Goal: Book appointment/travel/reservation

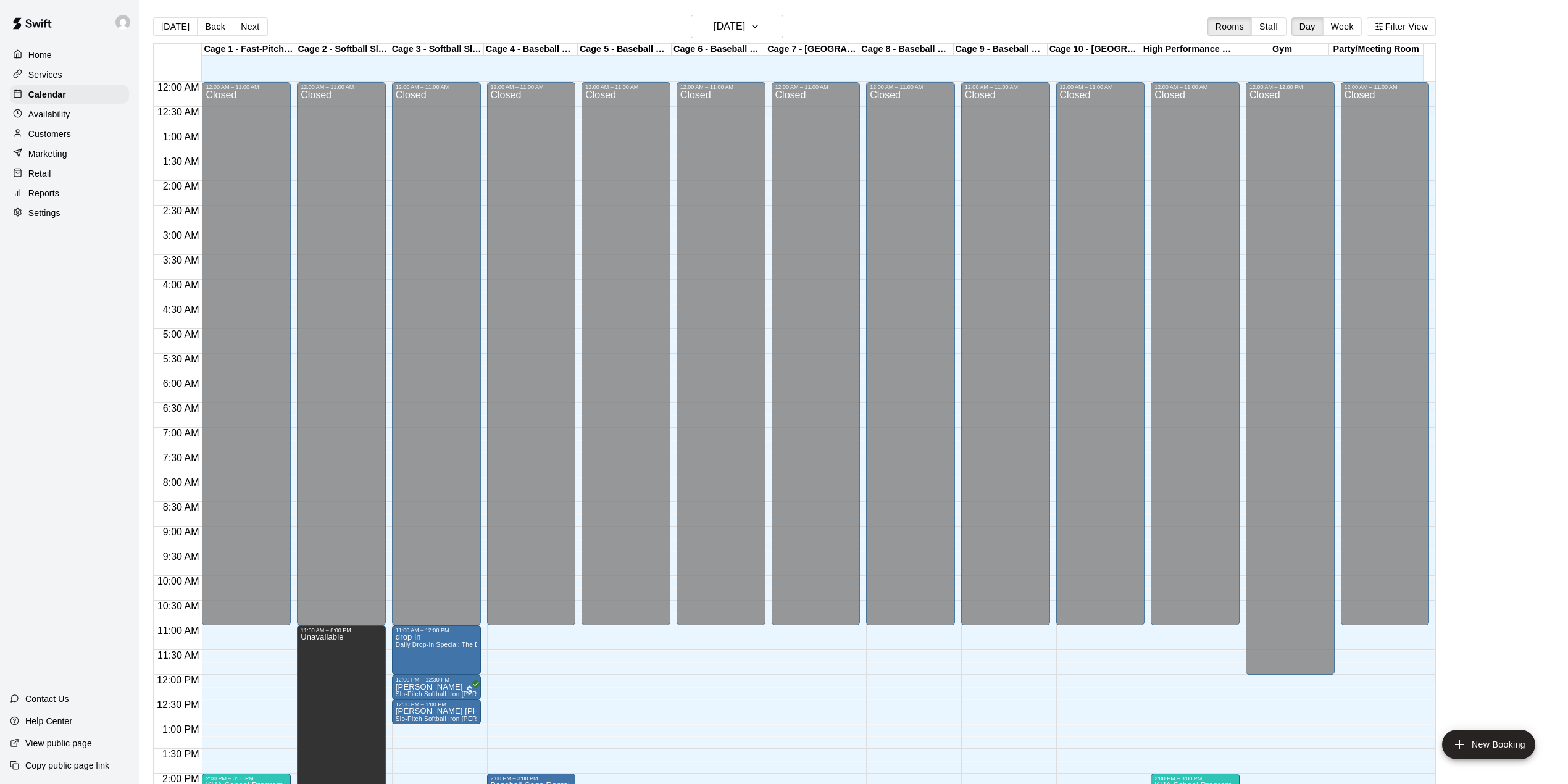
scroll to position [432, 0]
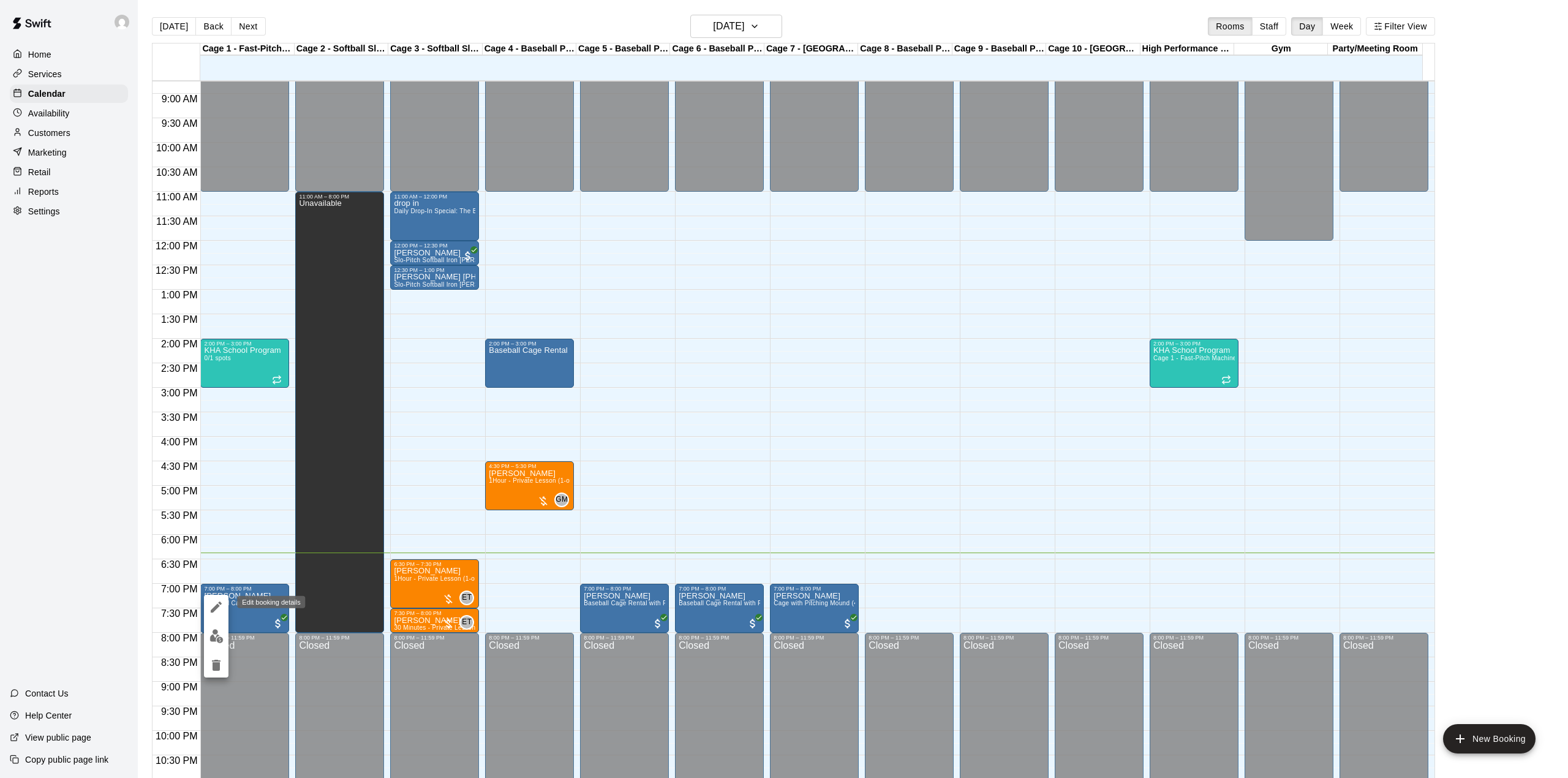
click at [213, 608] on icon "edit" at bounding box center [216, 607] width 15 height 15
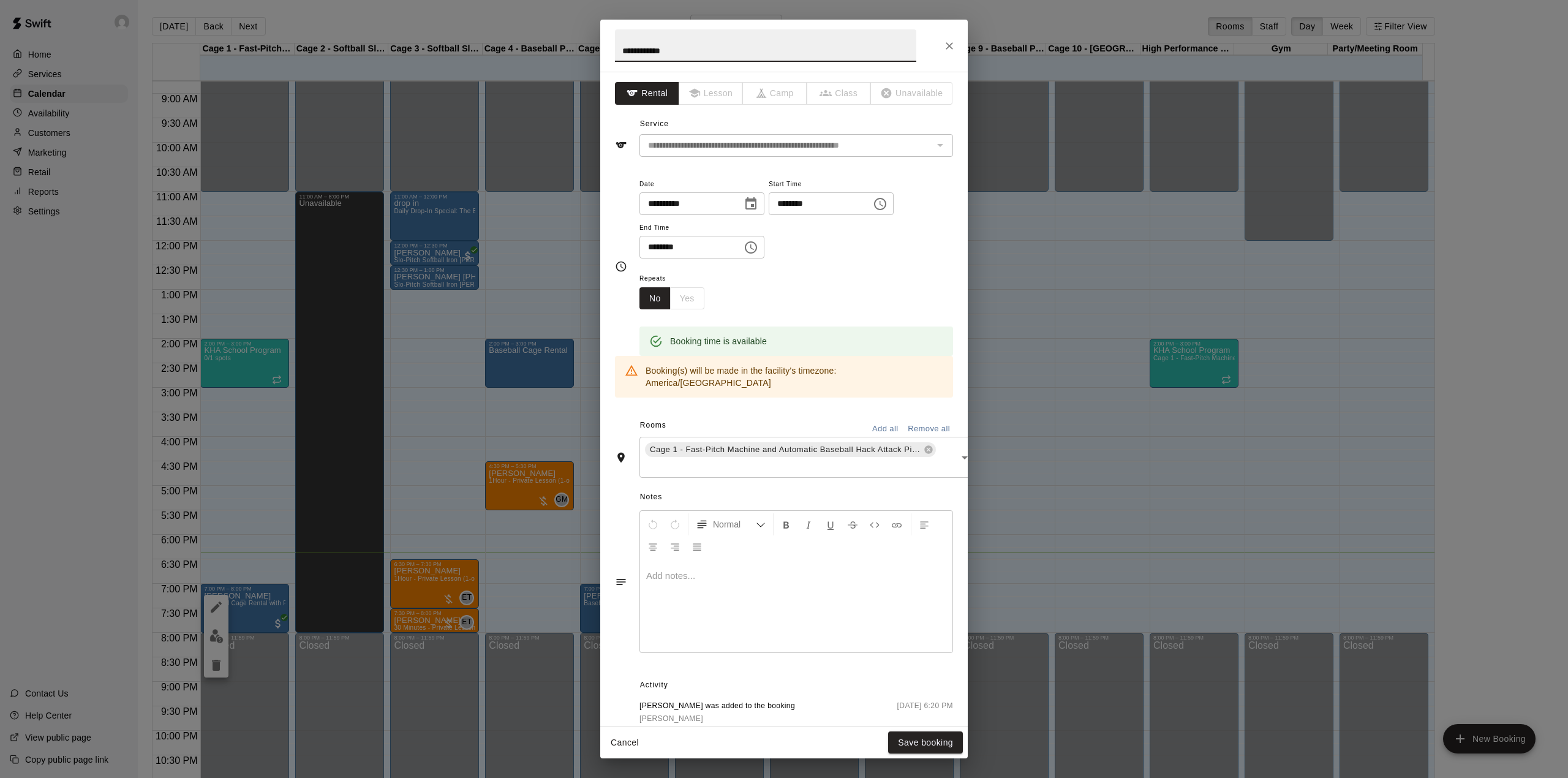
click at [756, 207] on icon "Choose date, selected date is Sep 15, 2025" at bounding box center [751, 203] width 11 height 12
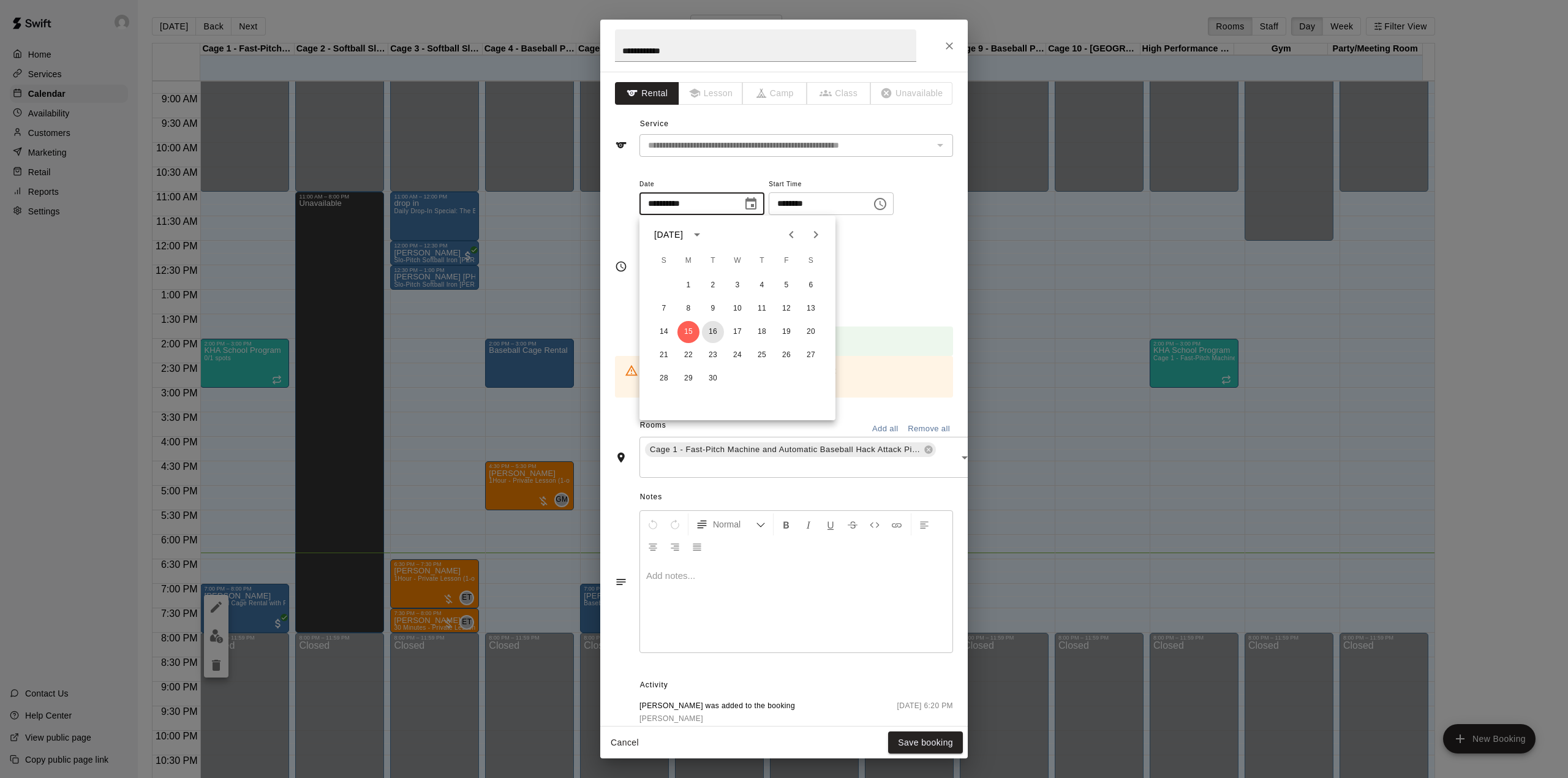
click at [711, 337] on button "16" at bounding box center [712, 332] width 22 height 22
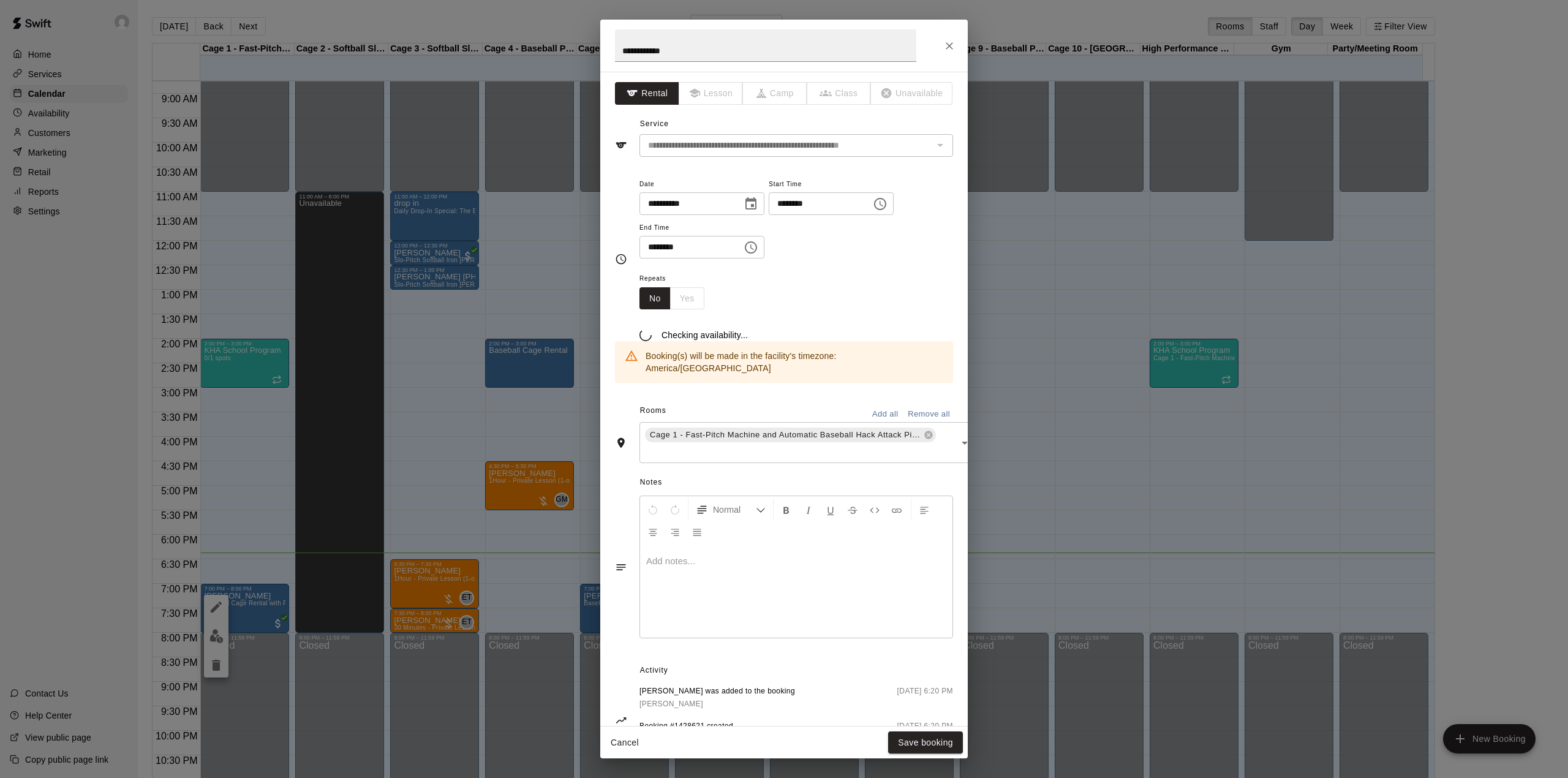
type input "**********"
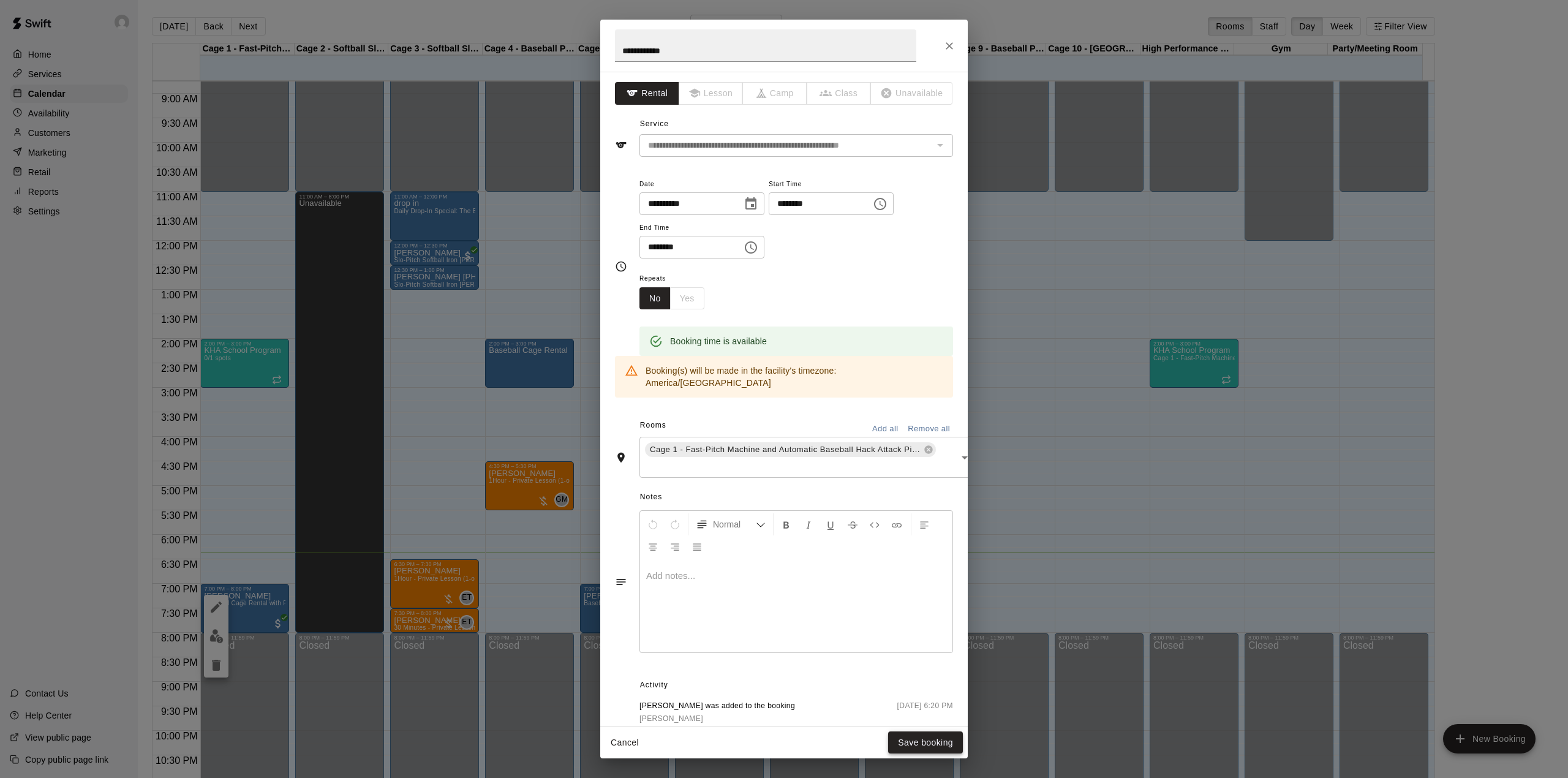
click at [920, 750] on button "Save booking" at bounding box center [926, 743] width 75 height 23
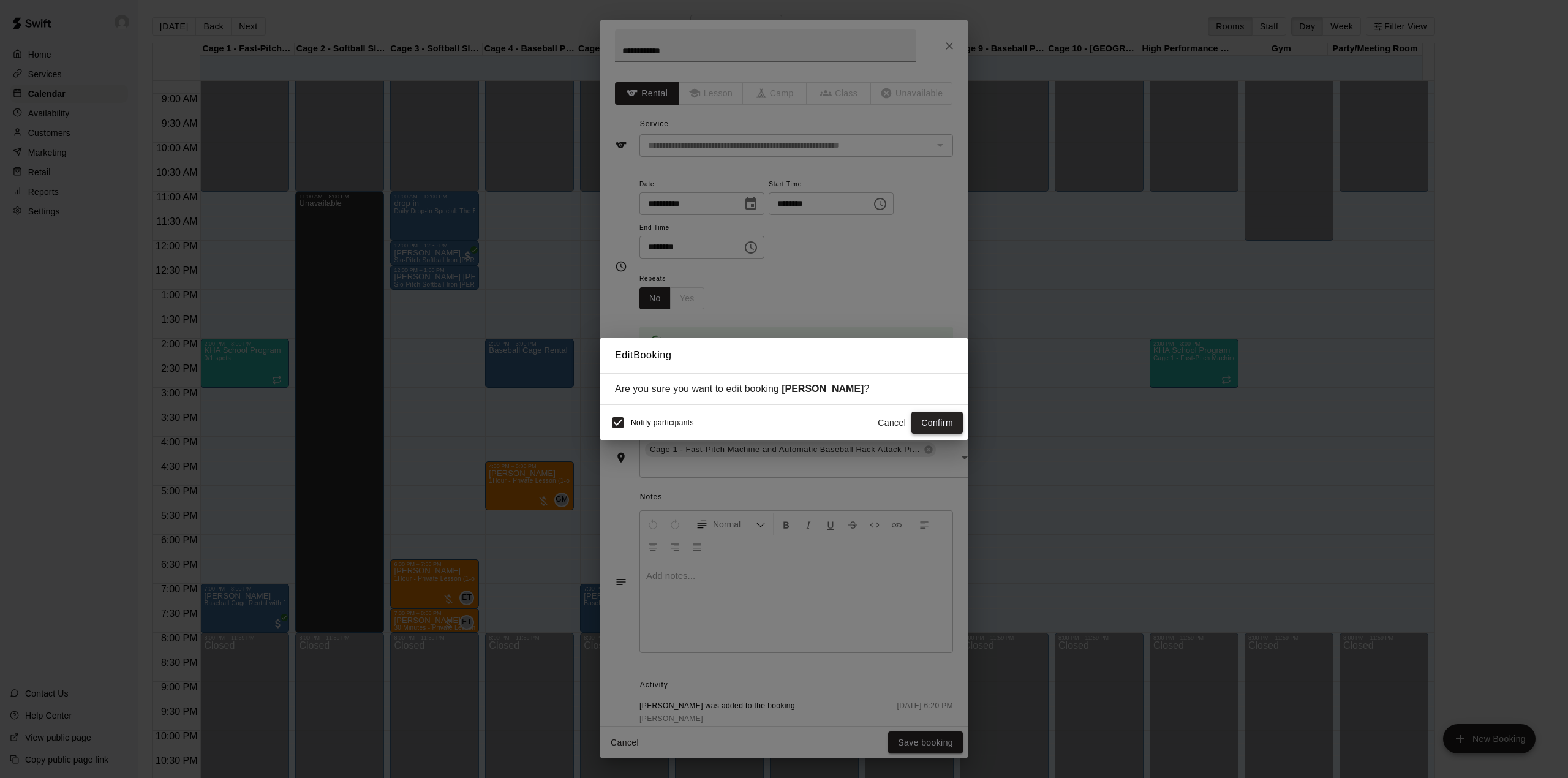
click at [934, 422] on button "Confirm" at bounding box center [937, 423] width 51 height 23
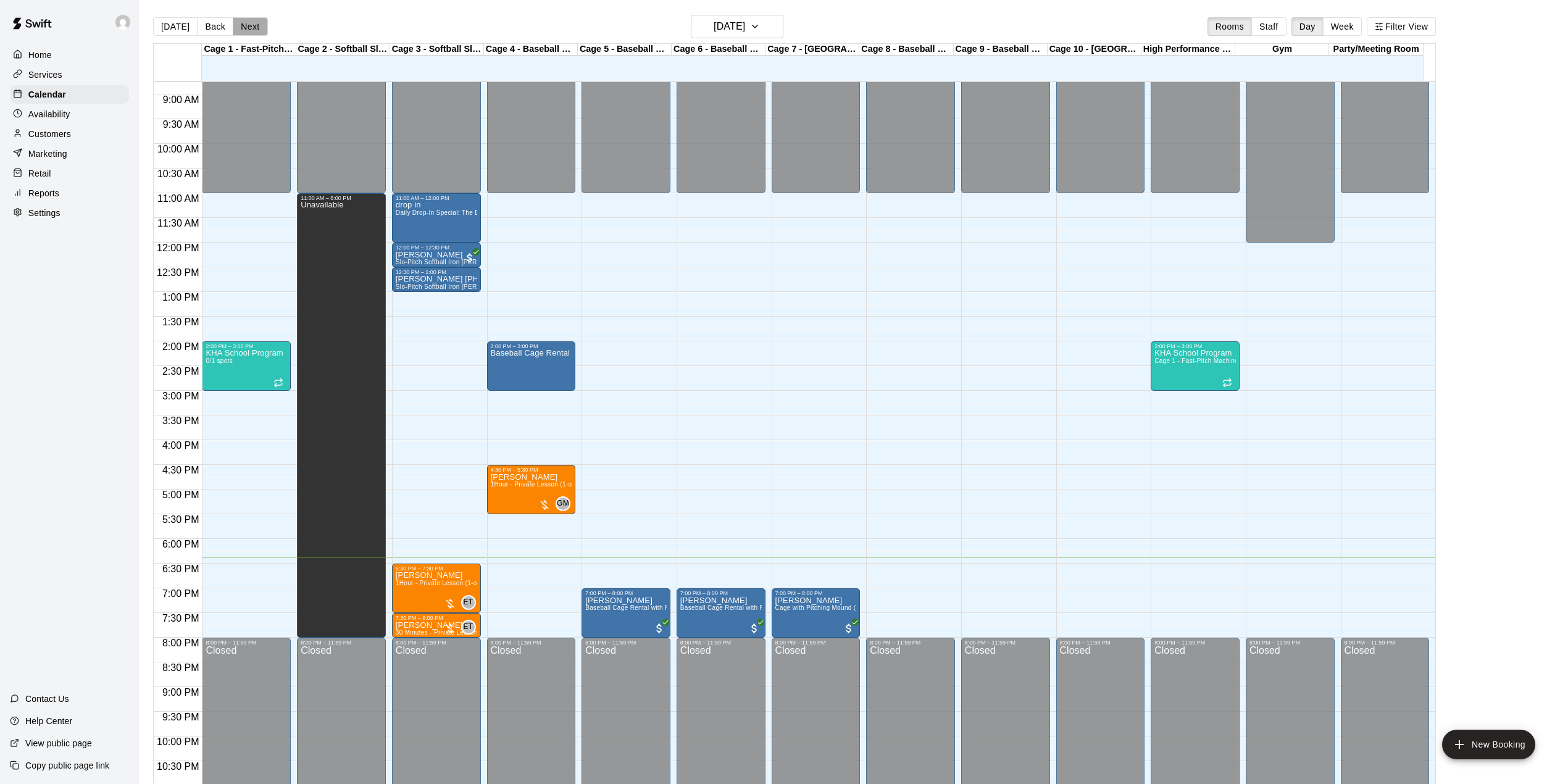
click at [255, 24] on button "Next" at bounding box center [250, 27] width 34 height 19
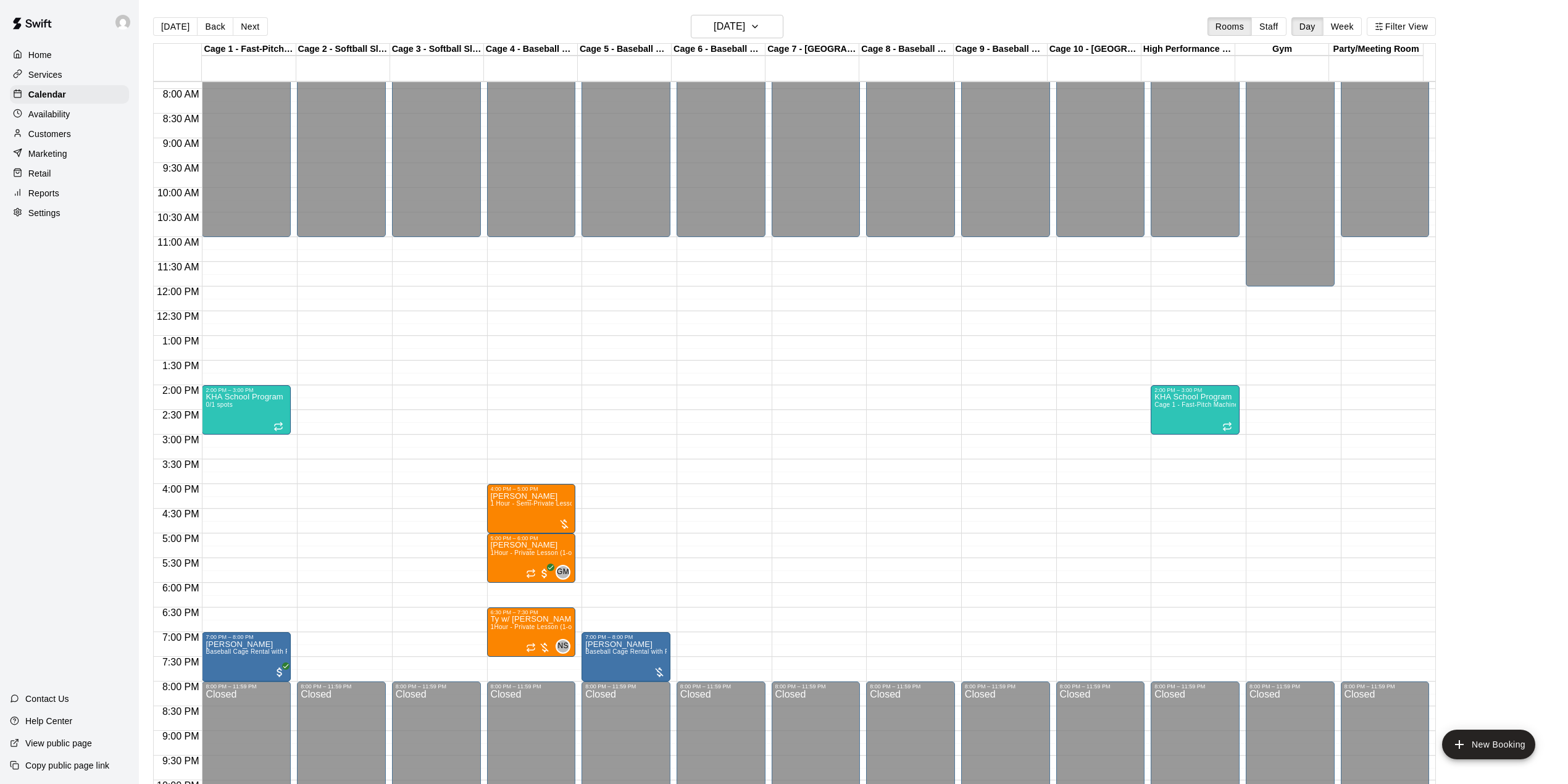
scroll to position [470, 0]
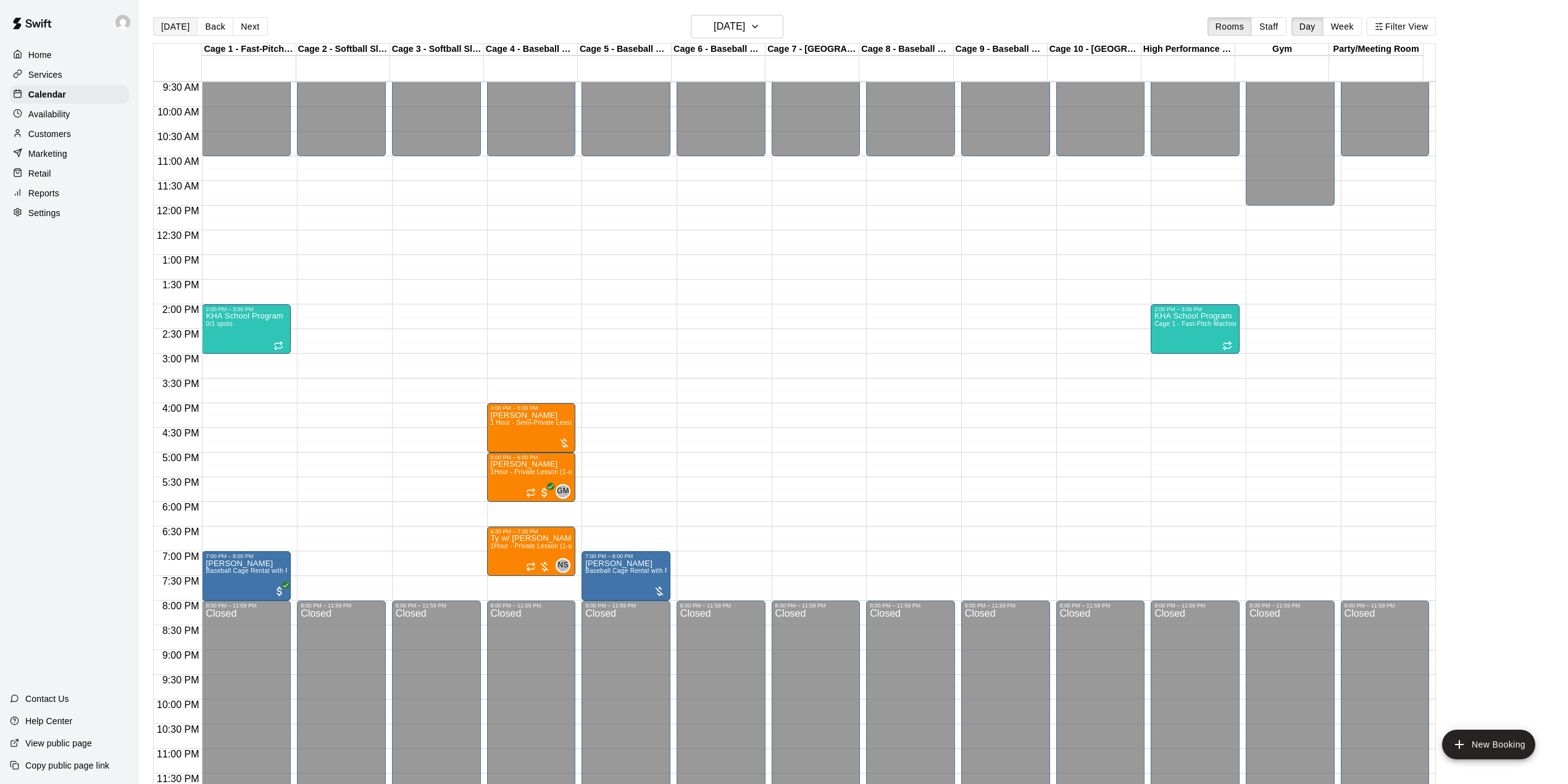
click at [174, 31] on button "[DATE]" at bounding box center [175, 27] width 44 height 19
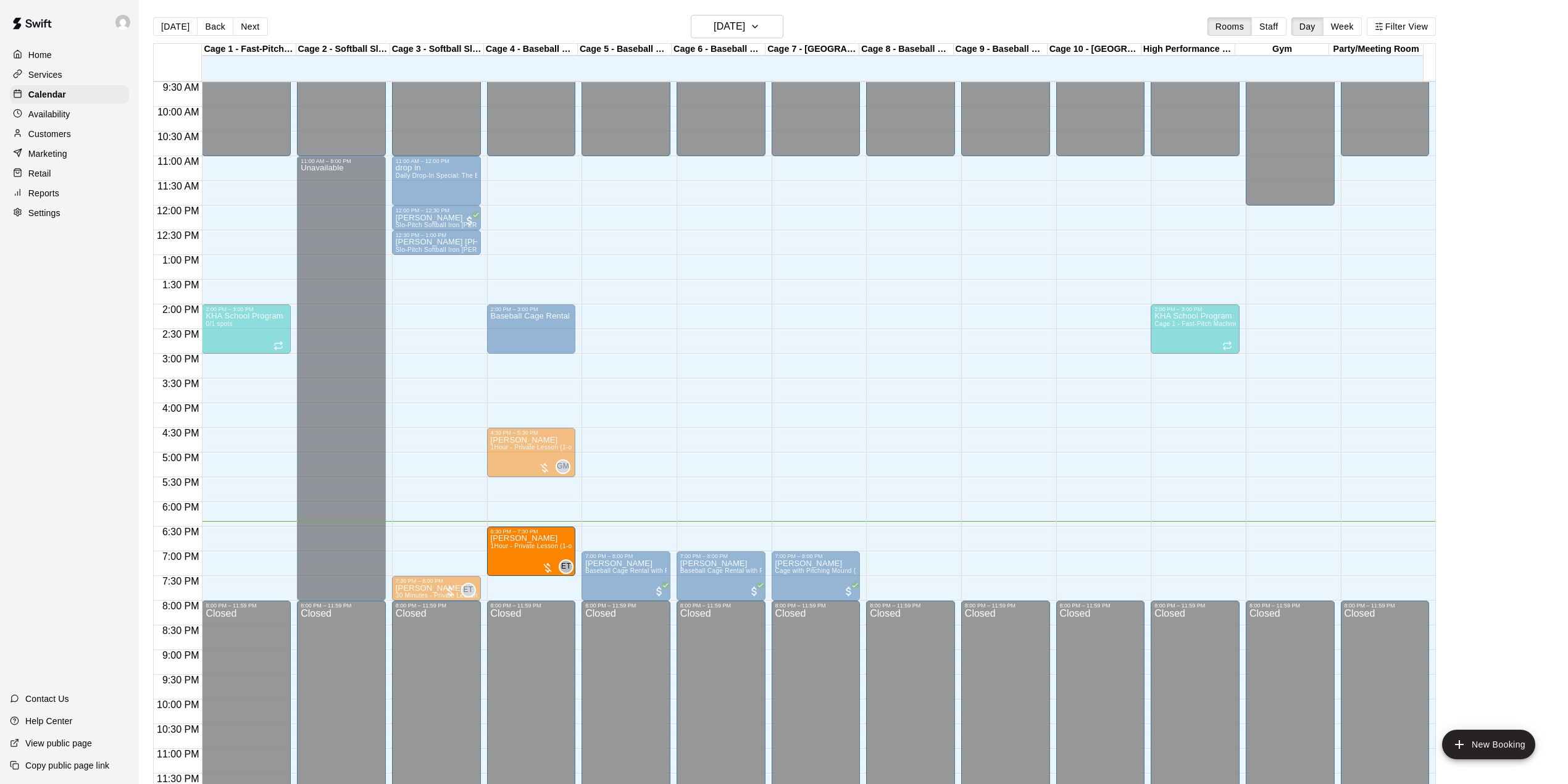
drag, startPoint x: 441, startPoint y: 550, endPoint x: 507, endPoint y: 550, distance: 66.0
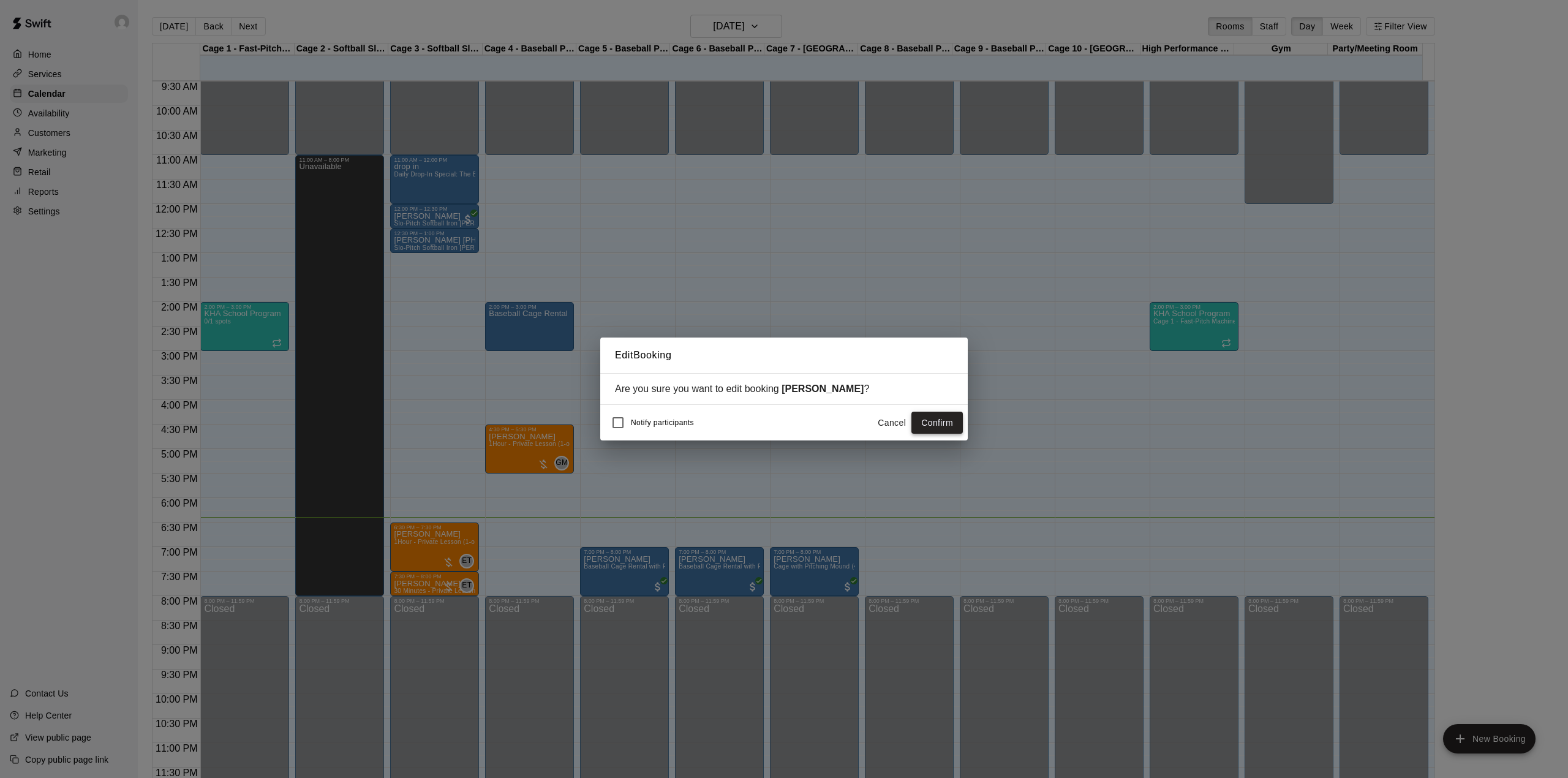
click at [935, 422] on button "Confirm" at bounding box center [937, 423] width 51 height 23
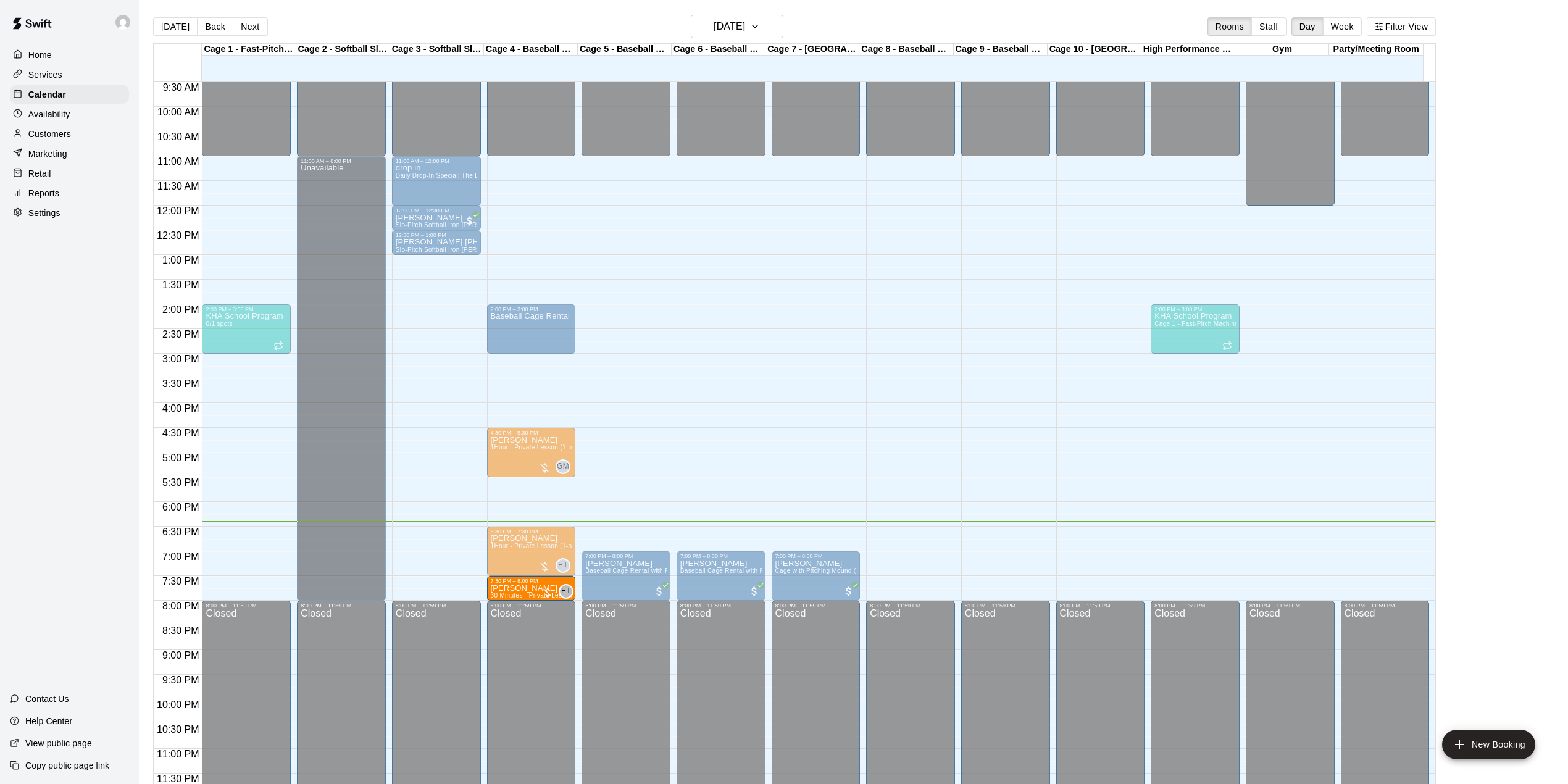
drag, startPoint x: 428, startPoint y: 591, endPoint x: 521, endPoint y: 591, distance: 93.0
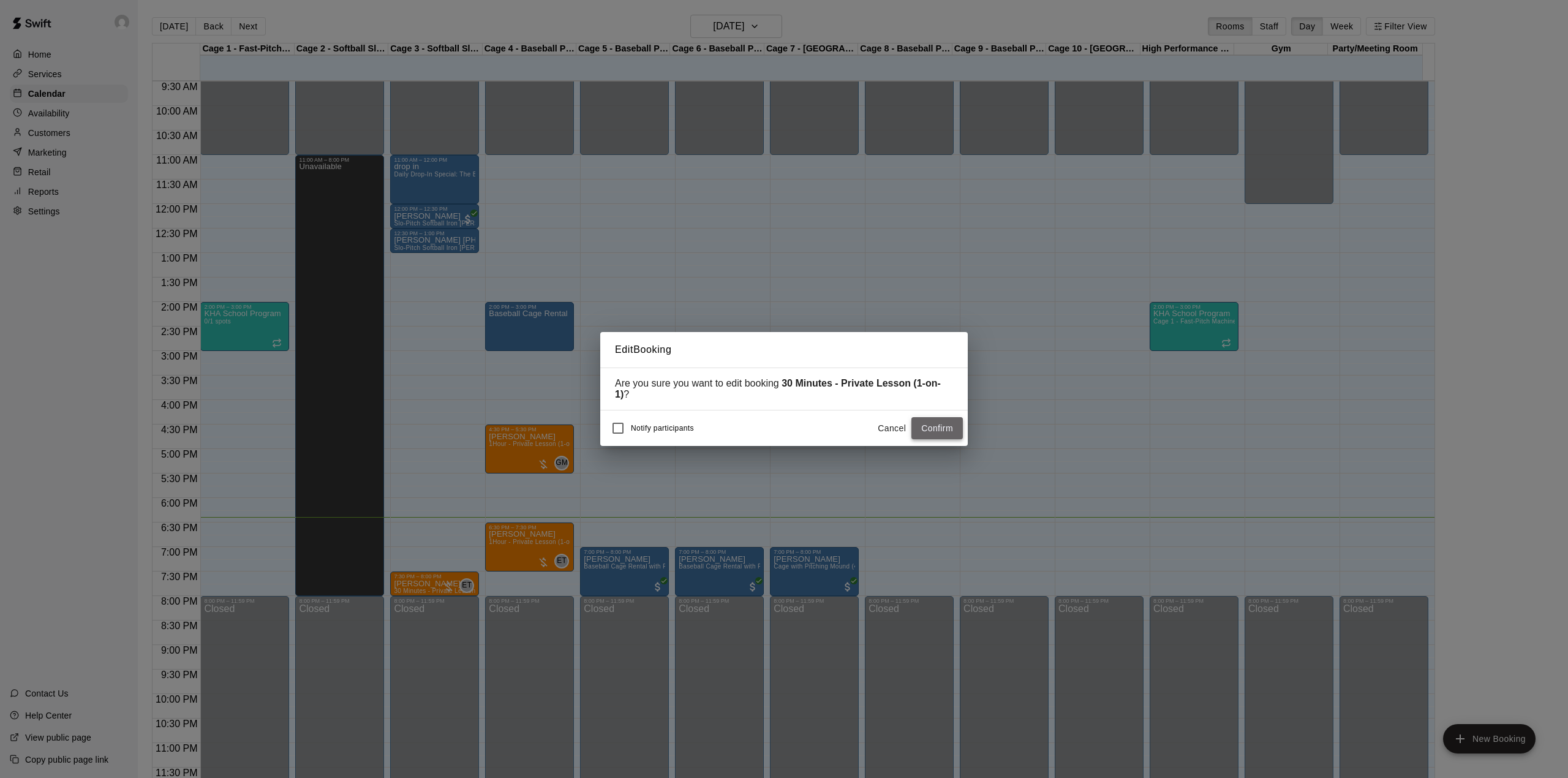
drag, startPoint x: 957, startPoint y: 439, endPoint x: 952, endPoint y: 428, distance: 12.1
click at [957, 437] on button "Confirm" at bounding box center [937, 429] width 51 height 23
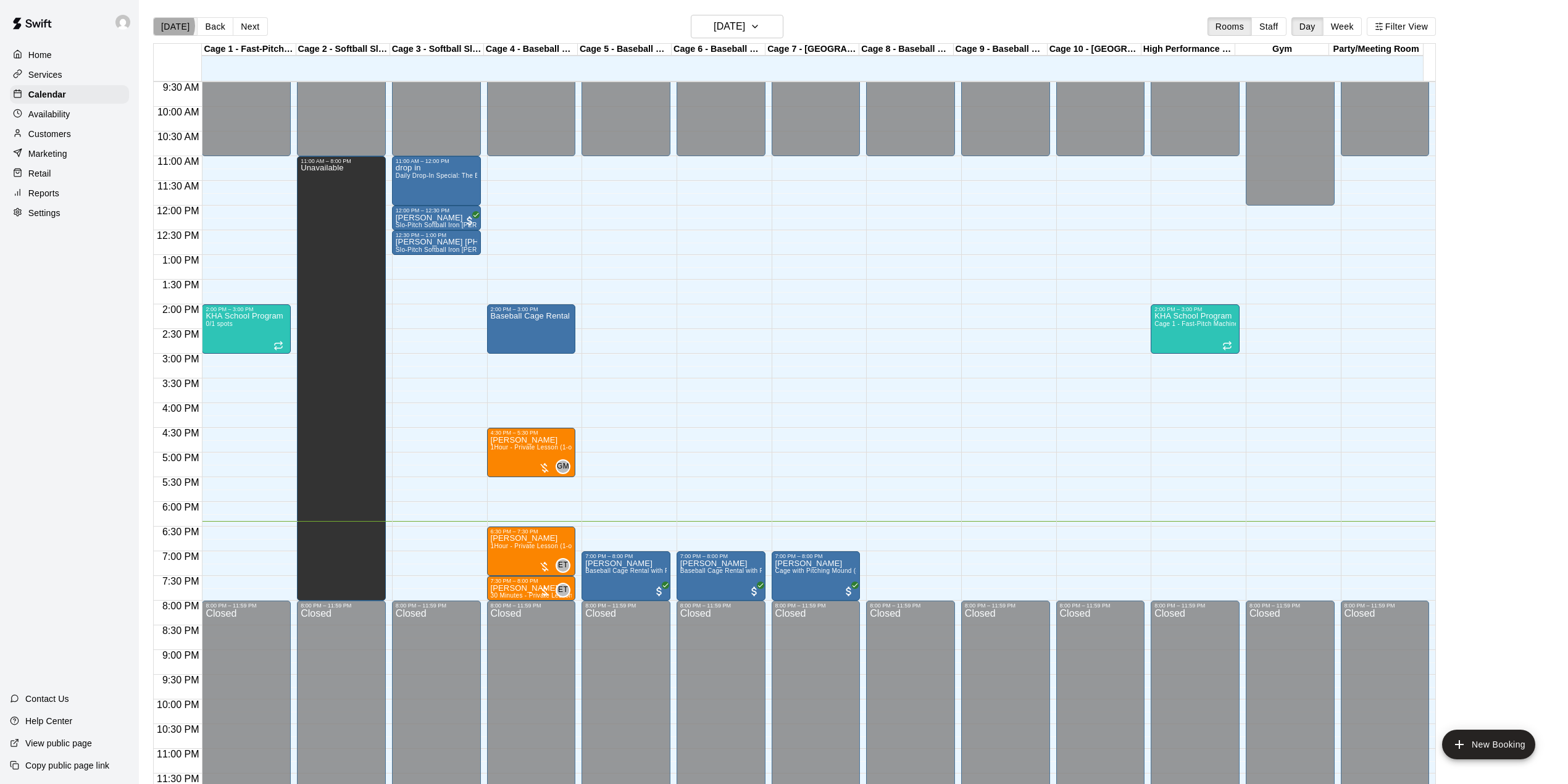
click at [169, 26] on button "[DATE]" at bounding box center [175, 27] width 44 height 19
click at [26, 466] on div "Home Services Calendar Availability Customers Marketing Retail Reports Settings…" at bounding box center [69, 392] width 139 height 784
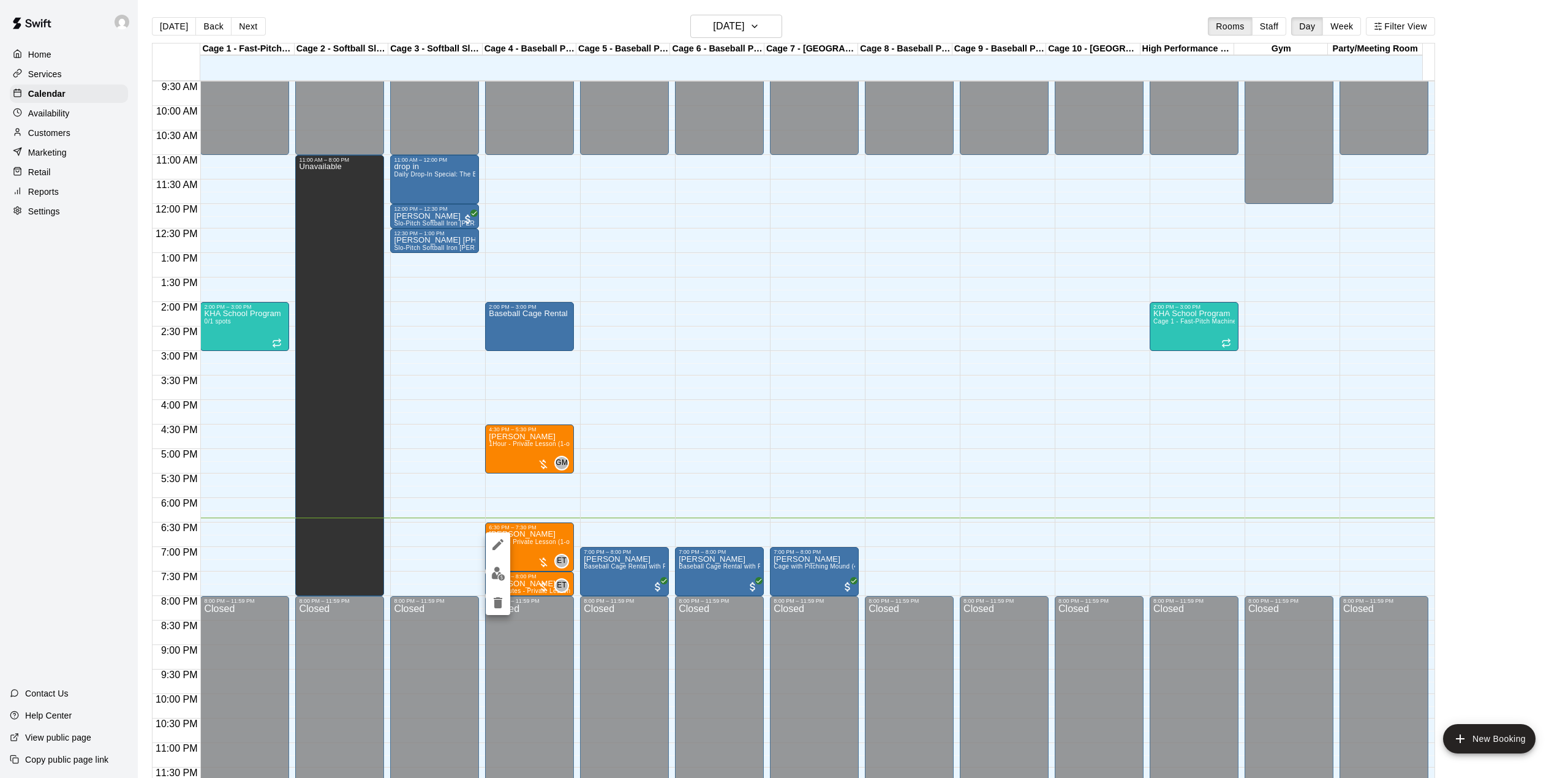
click at [93, 439] on div at bounding box center [784, 389] width 1568 height 778
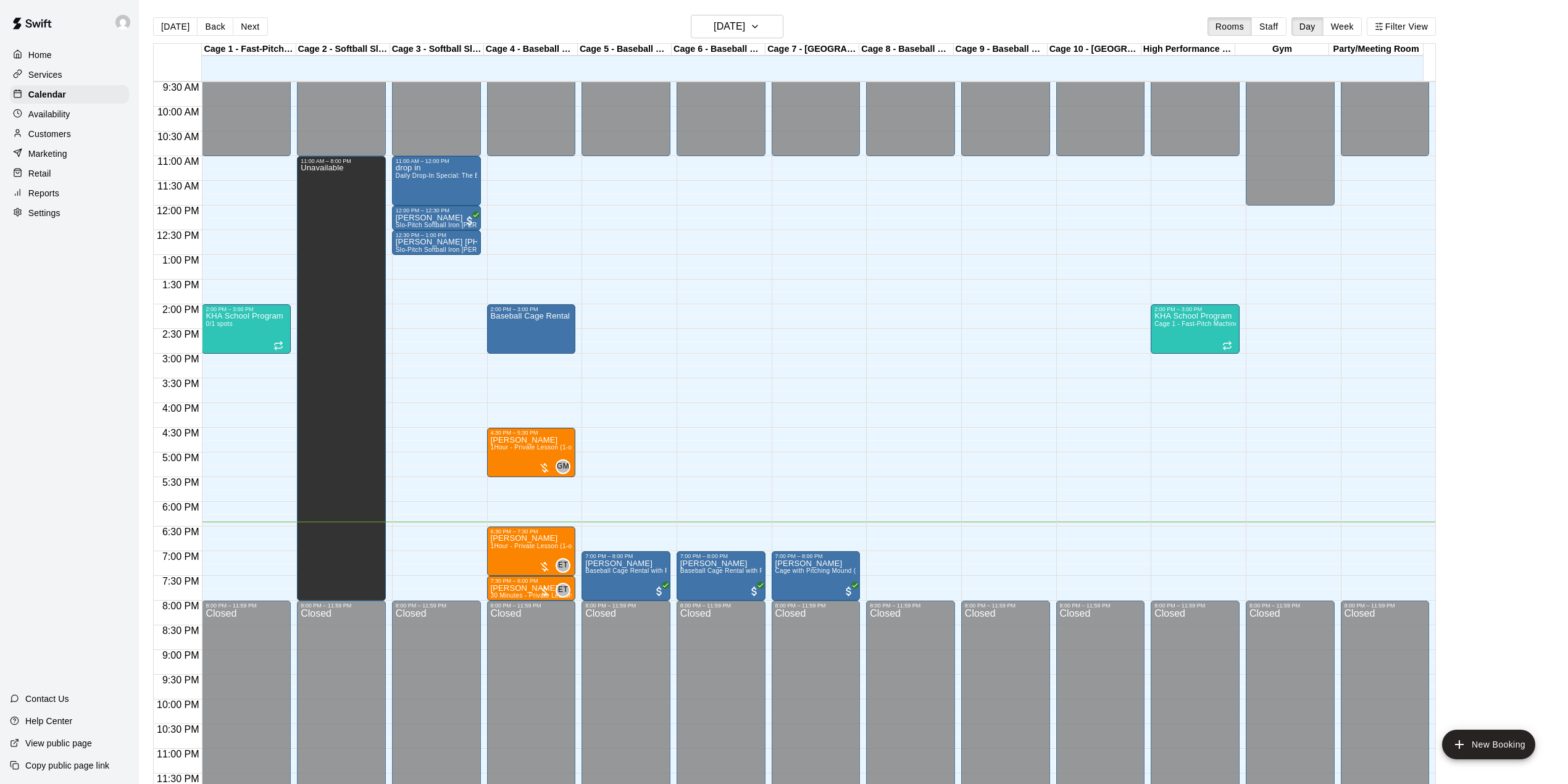
click at [109, 423] on div "Home Services Calendar Availability Customers Marketing Retail Reports Settings…" at bounding box center [69, 392] width 139 height 784
click at [28, 489] on div "Home Services Calendar Availability Customers Marketing Retail Reports Settings…" at bounding box center [69, 392] width 139 height 784
click at [173, 20] on button "[DATE]" at bounding box center [175, 27] width 44 height 19
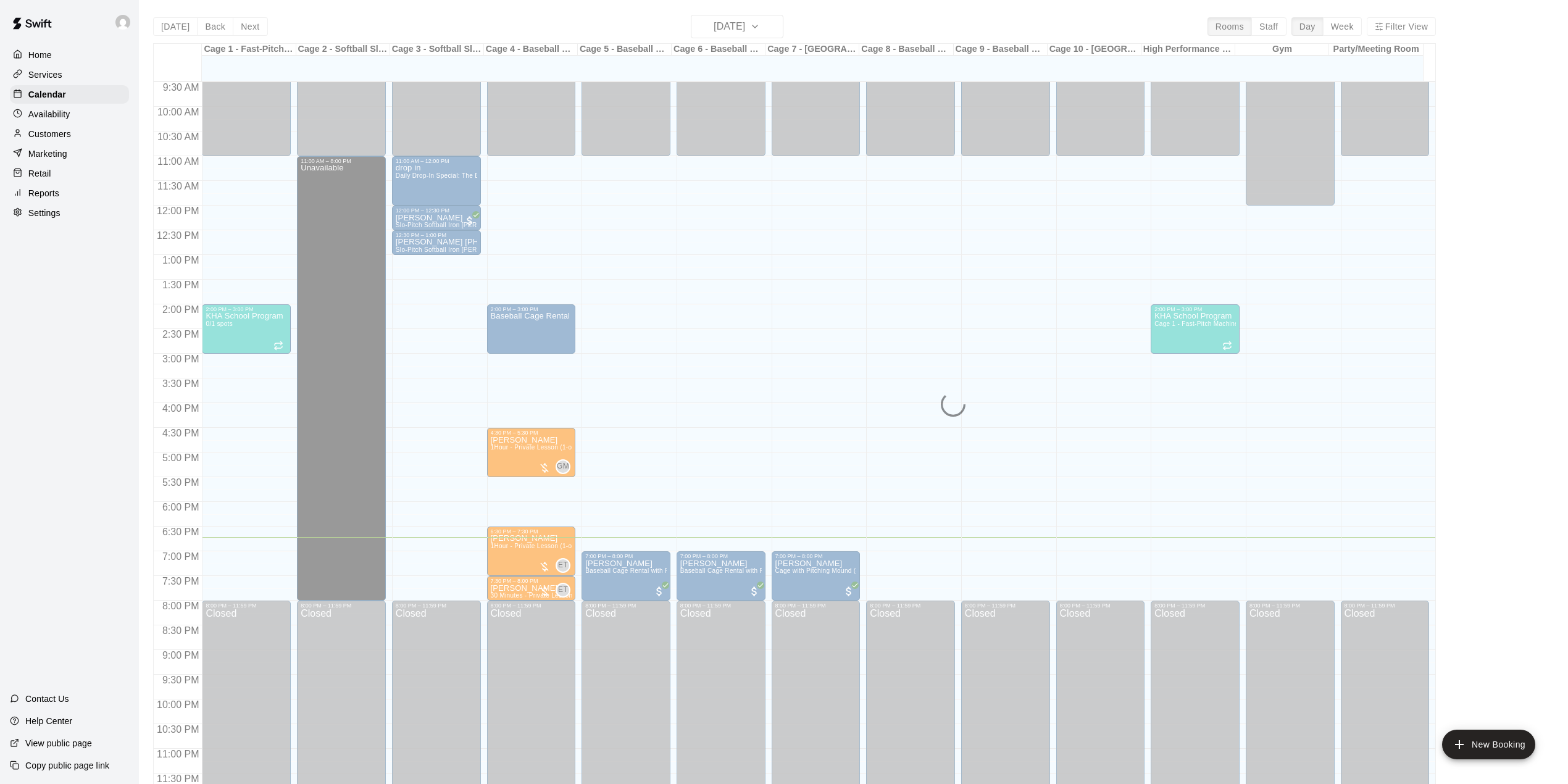
click at [1043, 25] on div "[DATE] Back [DATE][DATE] Rooms Staff Day Week Filter View" at bounding box center [794, 29] width 1283 height 28
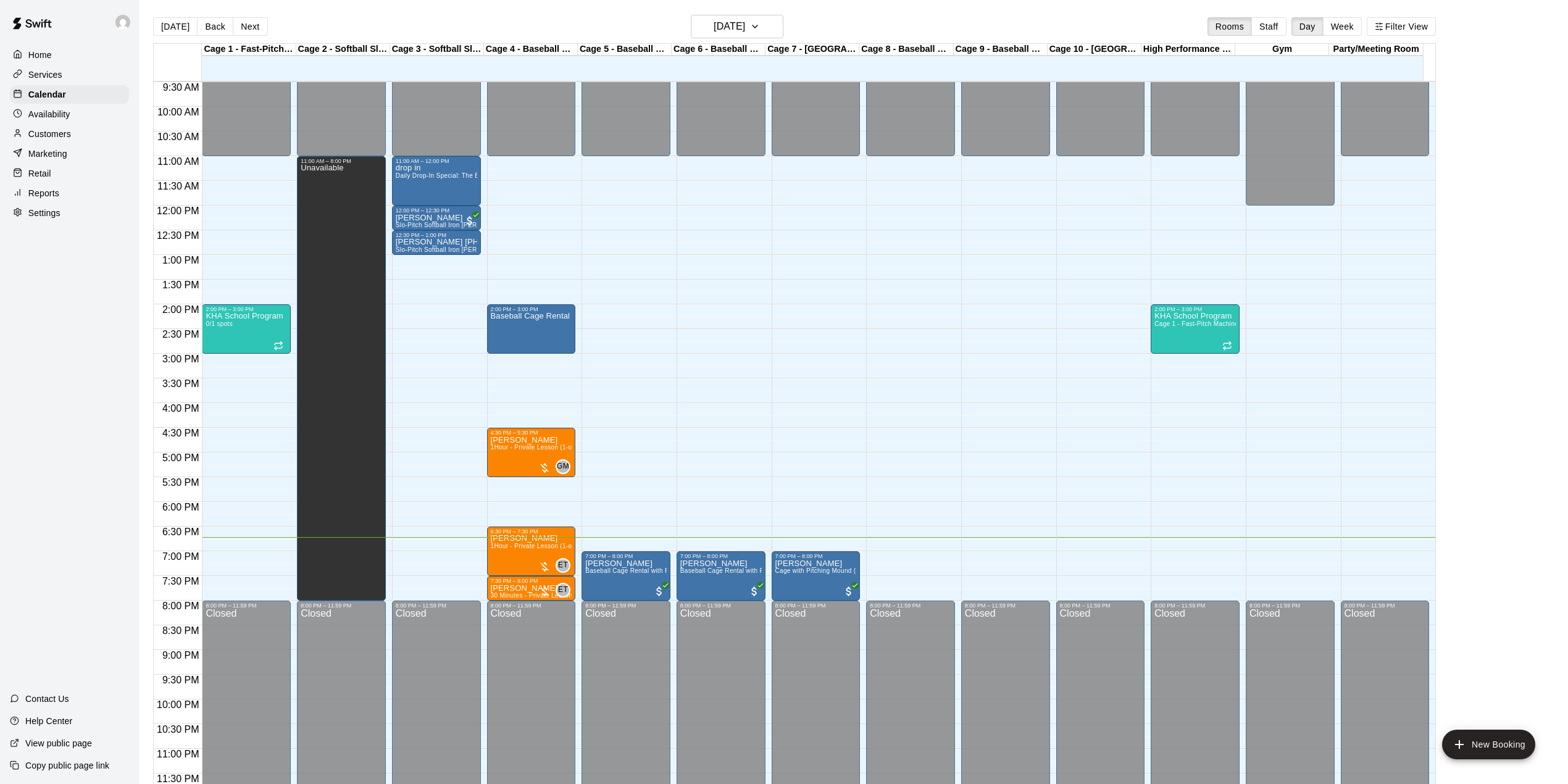
click at [1507, 242] on main "[DATE] Back [DATE][DATE] Rooms Staff Day Week Filter View Cage 1 - Fast-Pitch M…" at bounding box center [853, 406] width 1419 height 784
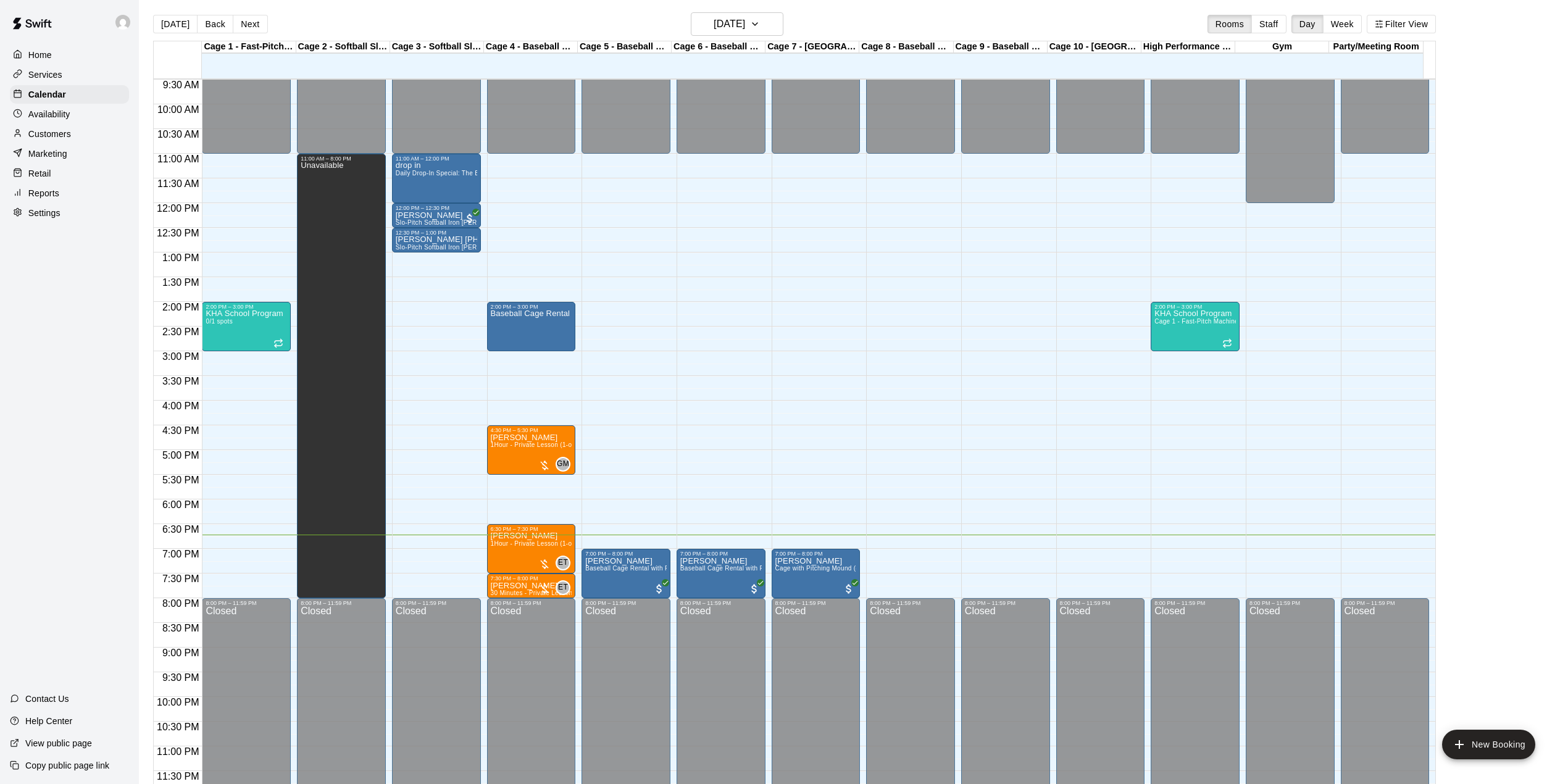
scroll to position [0, 0]
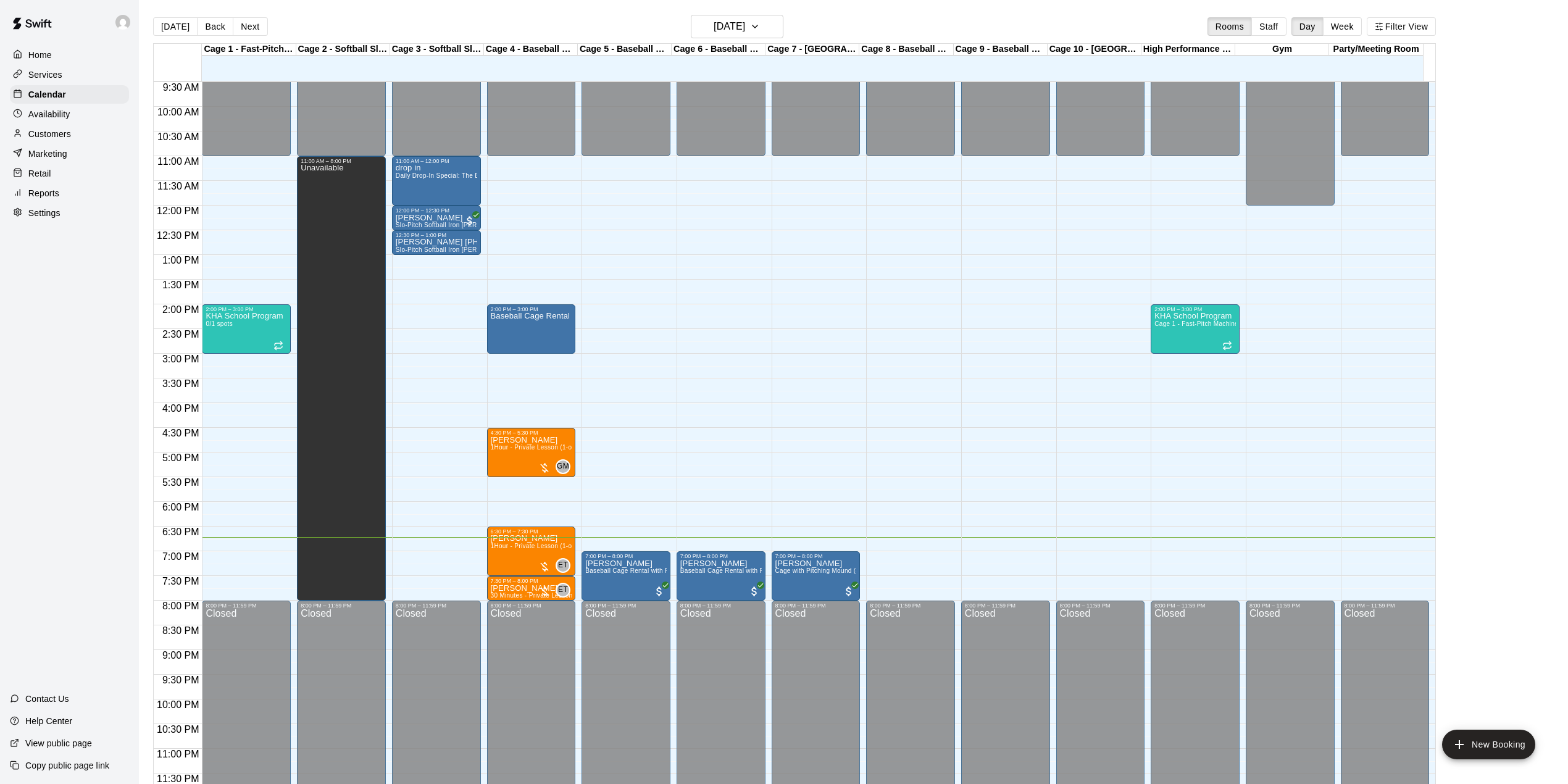
click at [57, 516] on div "Home Services Calendar Availability Customers Marketing Retail Reports Settings…" at bounding box center [69, 392] width 139 height 784
